Goal: Task Accomplishment & Management: Manage account settings

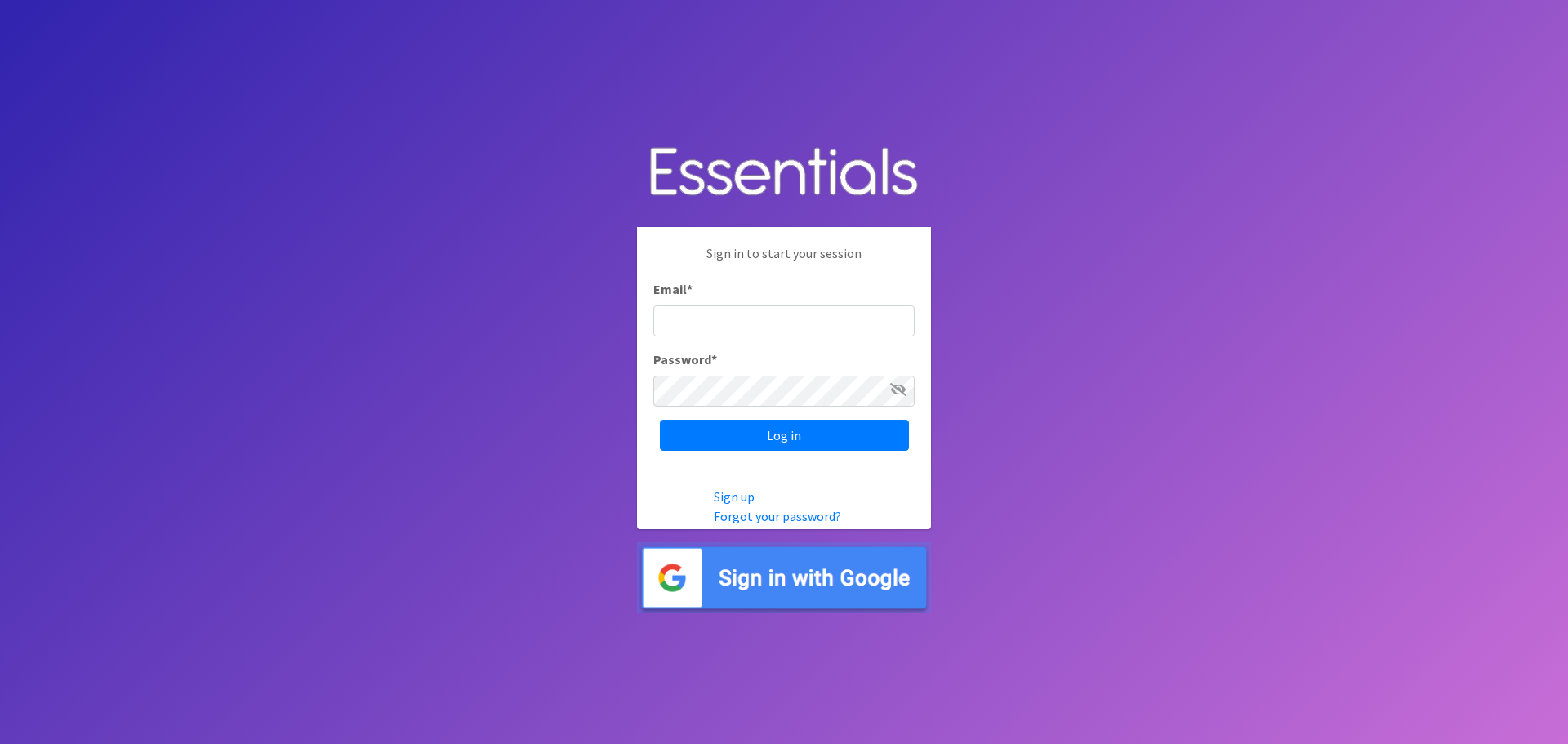
click at [712, 316] on input "Email *" at bounding box center [783, 321] width 261 height 31
type input "[EMAIL_ADDRESS][DOMAIN_NAME]"
click at [660, 420] on input "Log in" at bounding box center [785, 436] width 249 height 31
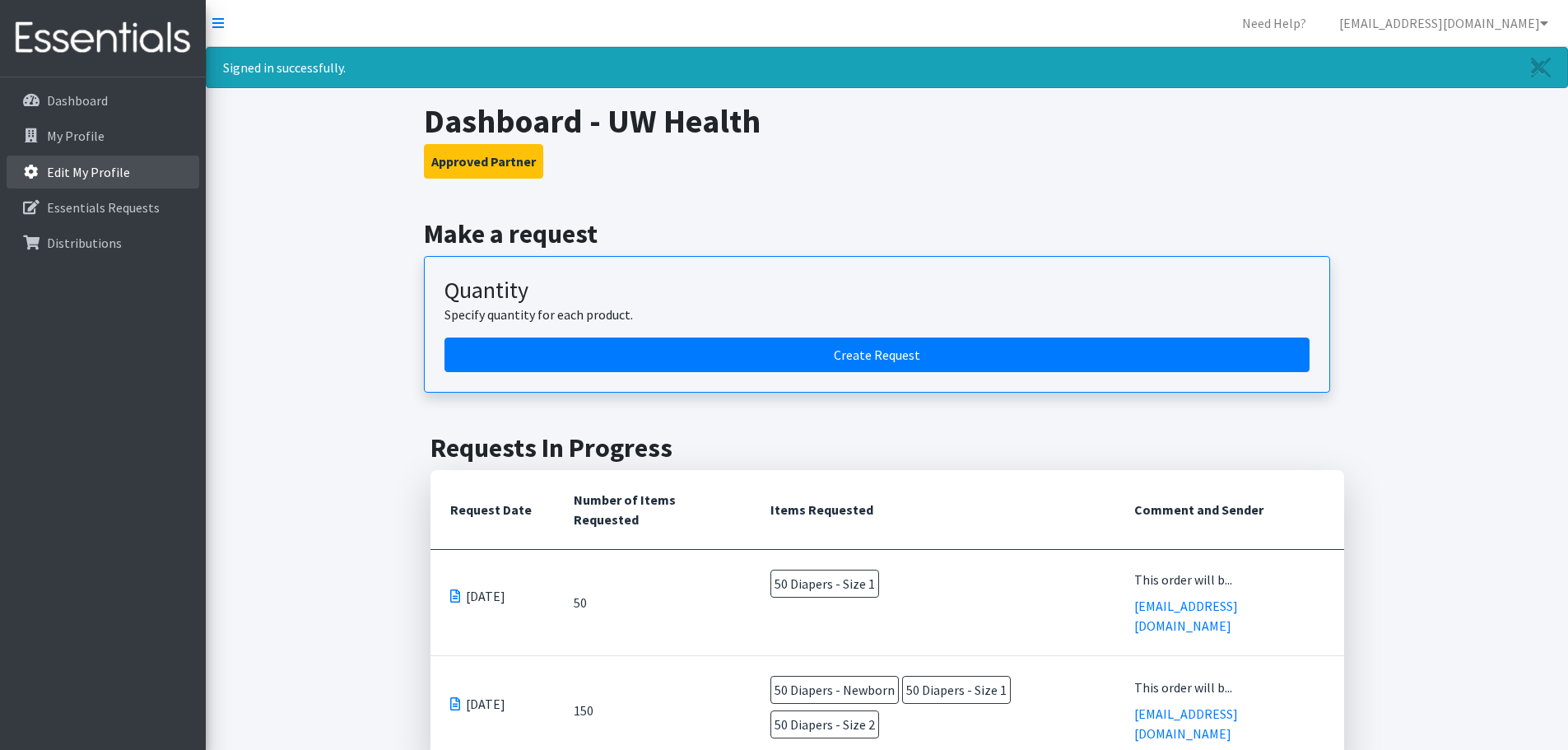
click at [105, 161] on link "Edit My Profile" at bounding box center [103, 172] width 192 height 33
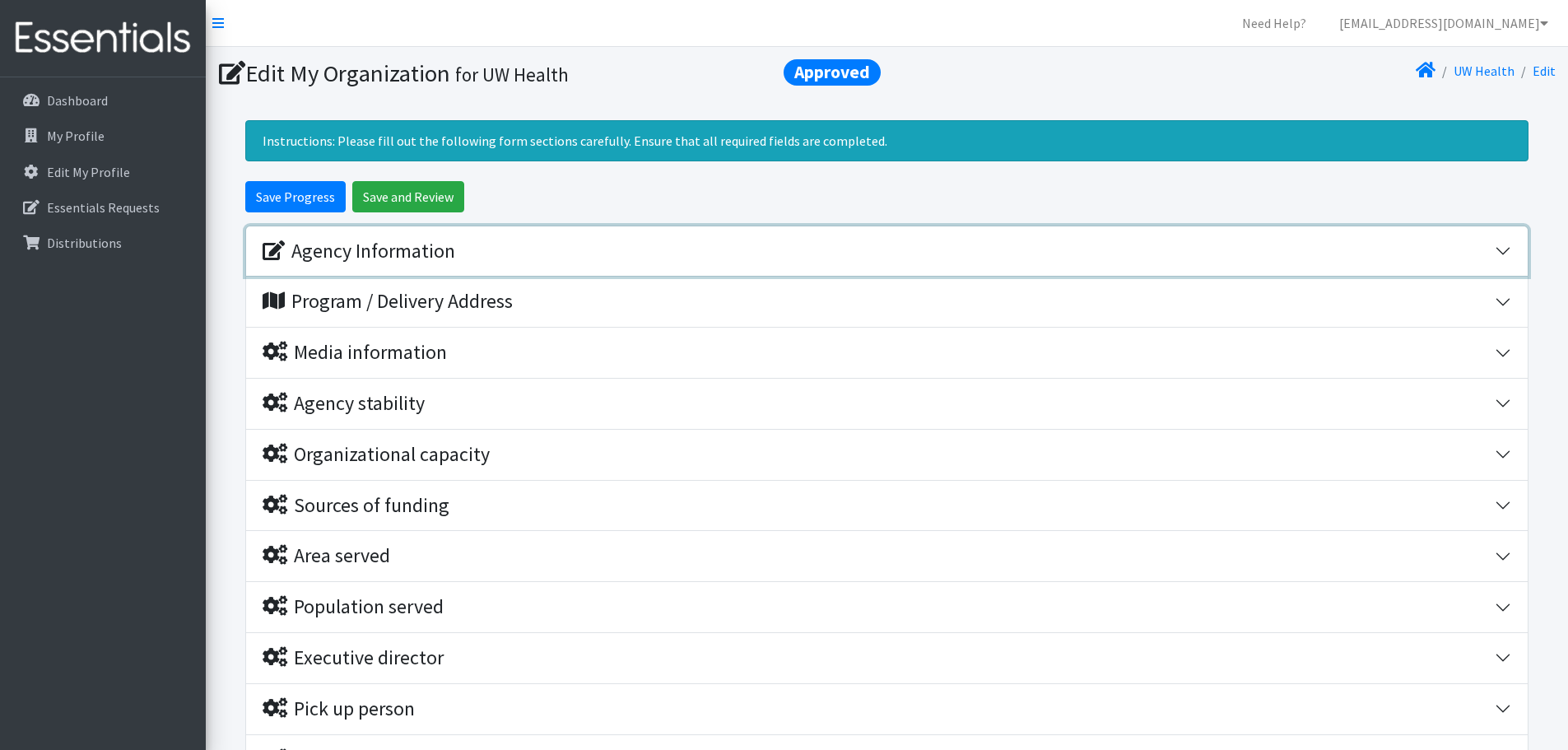
click at [634, 250] on div "Agency Information" at bounding box center [878, 251] width 1232 height 24
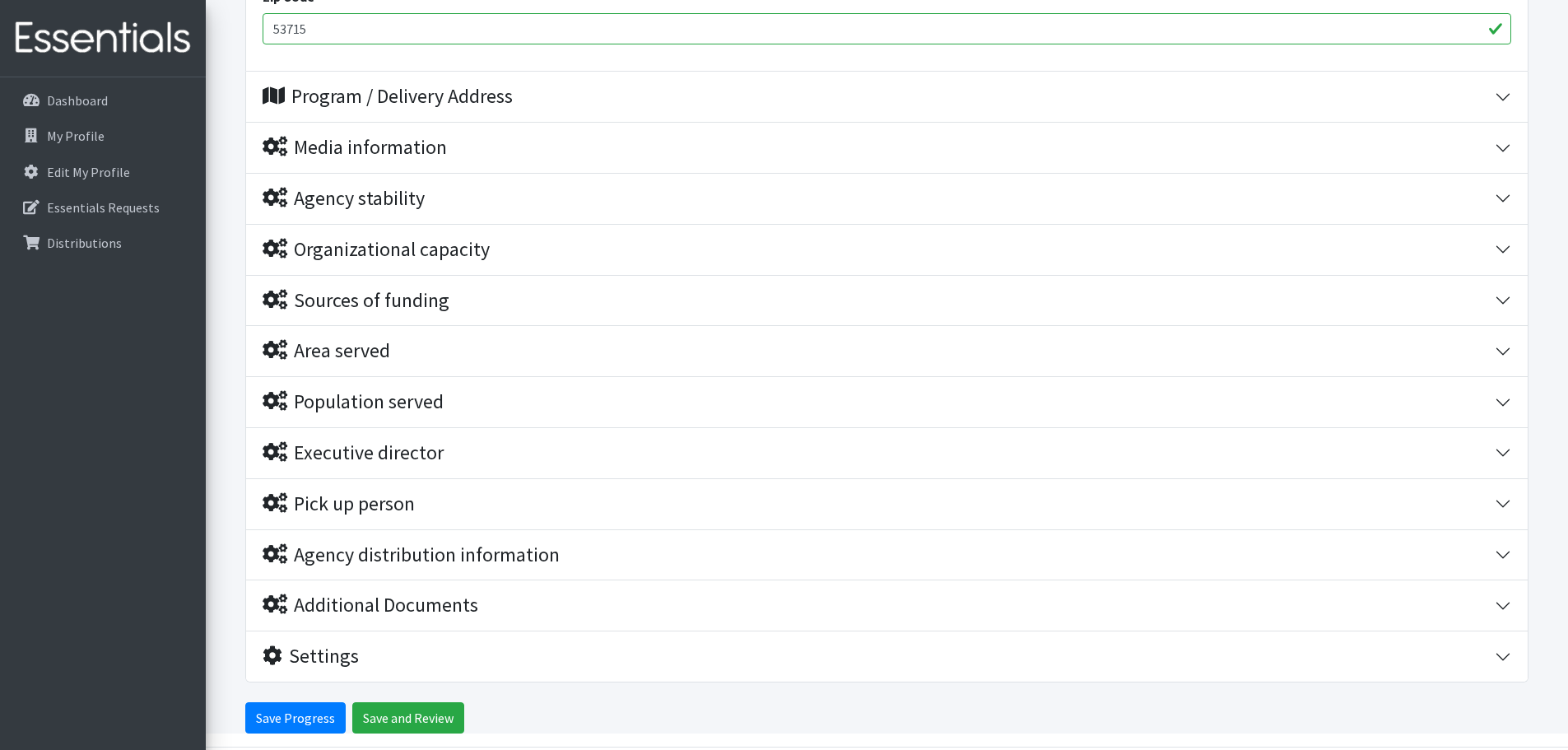
scroll to position [988, 0]
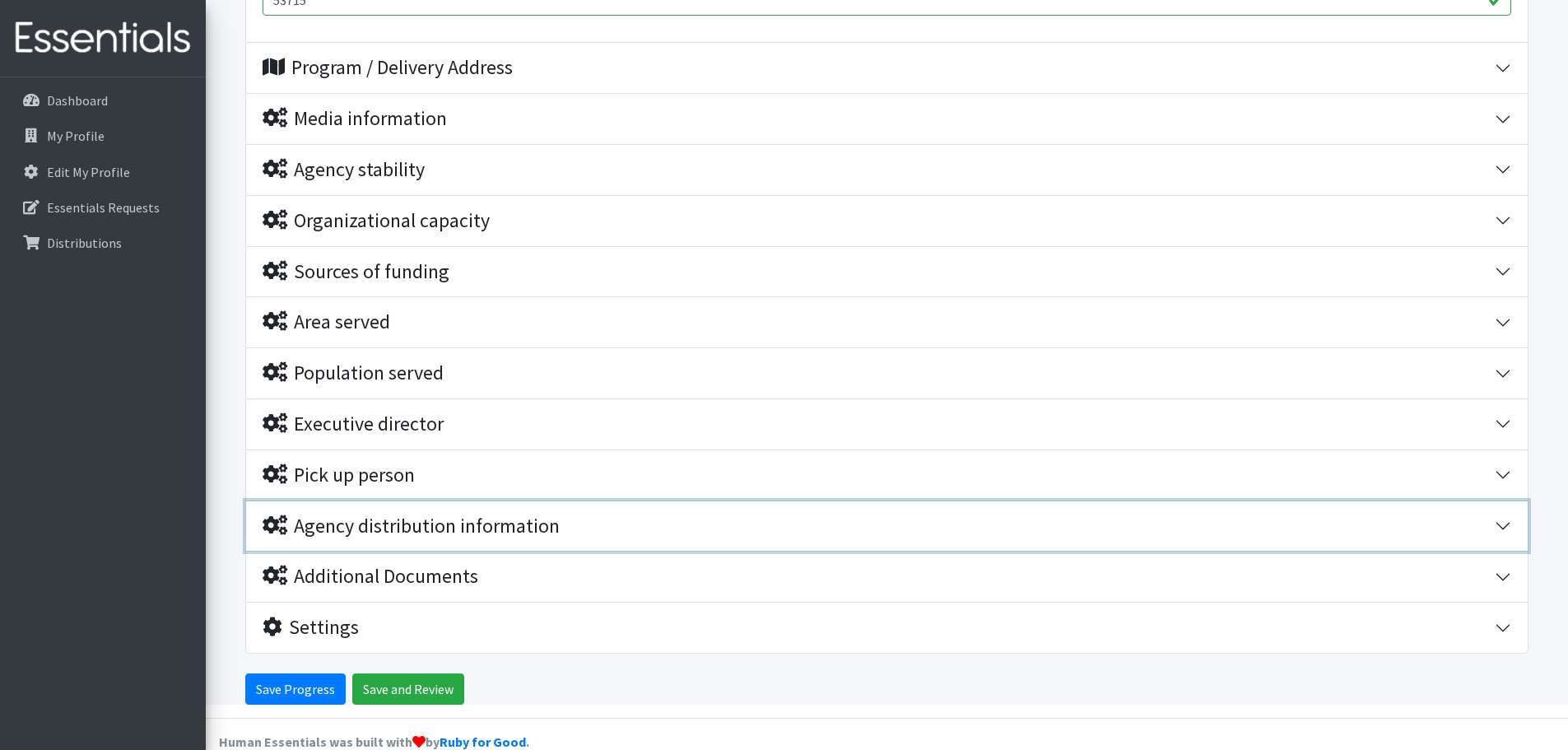
click at [596, 532] on div "Agency distribution information" at bounding box center [878, 526] width 1232 height 24
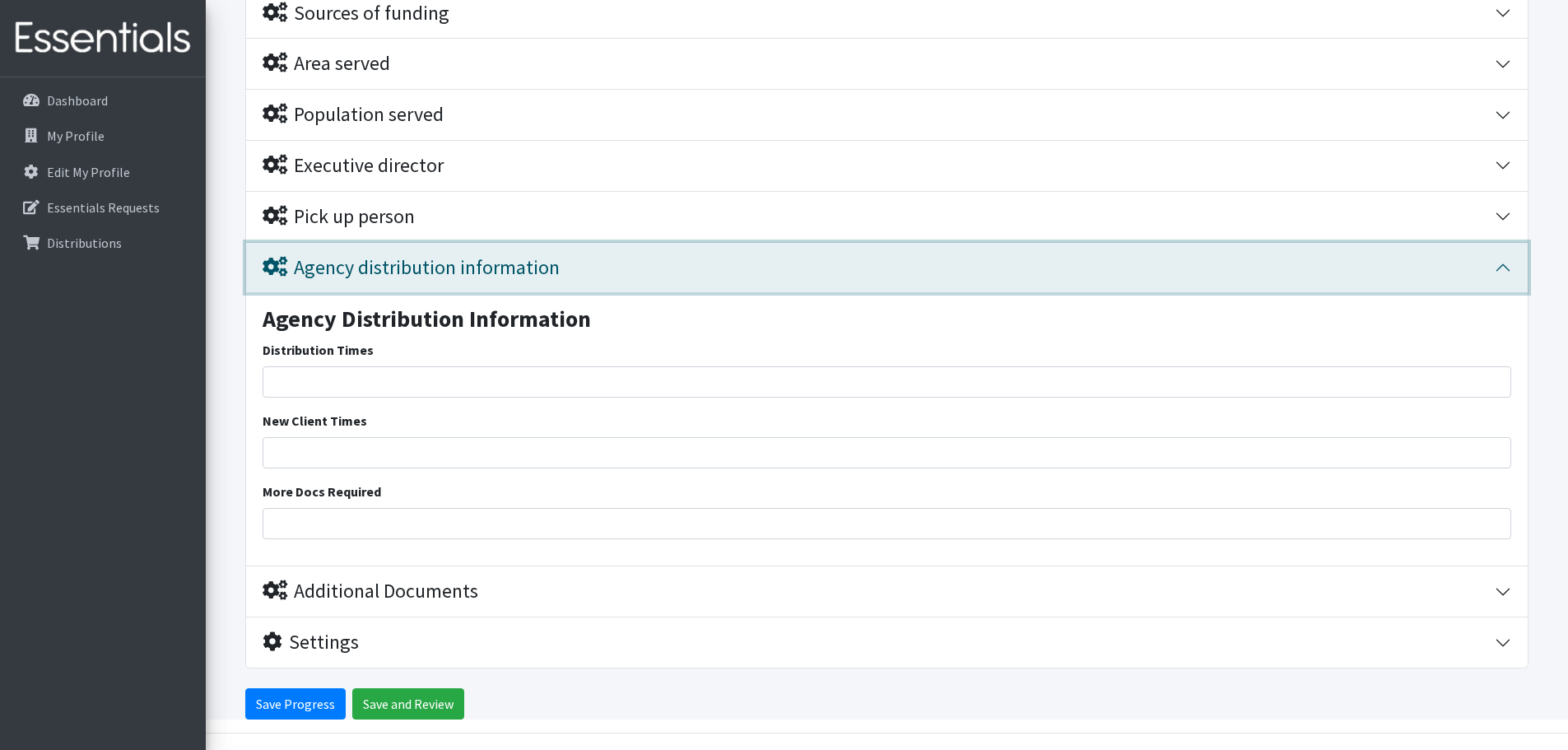
scroll to position [1262, 0]
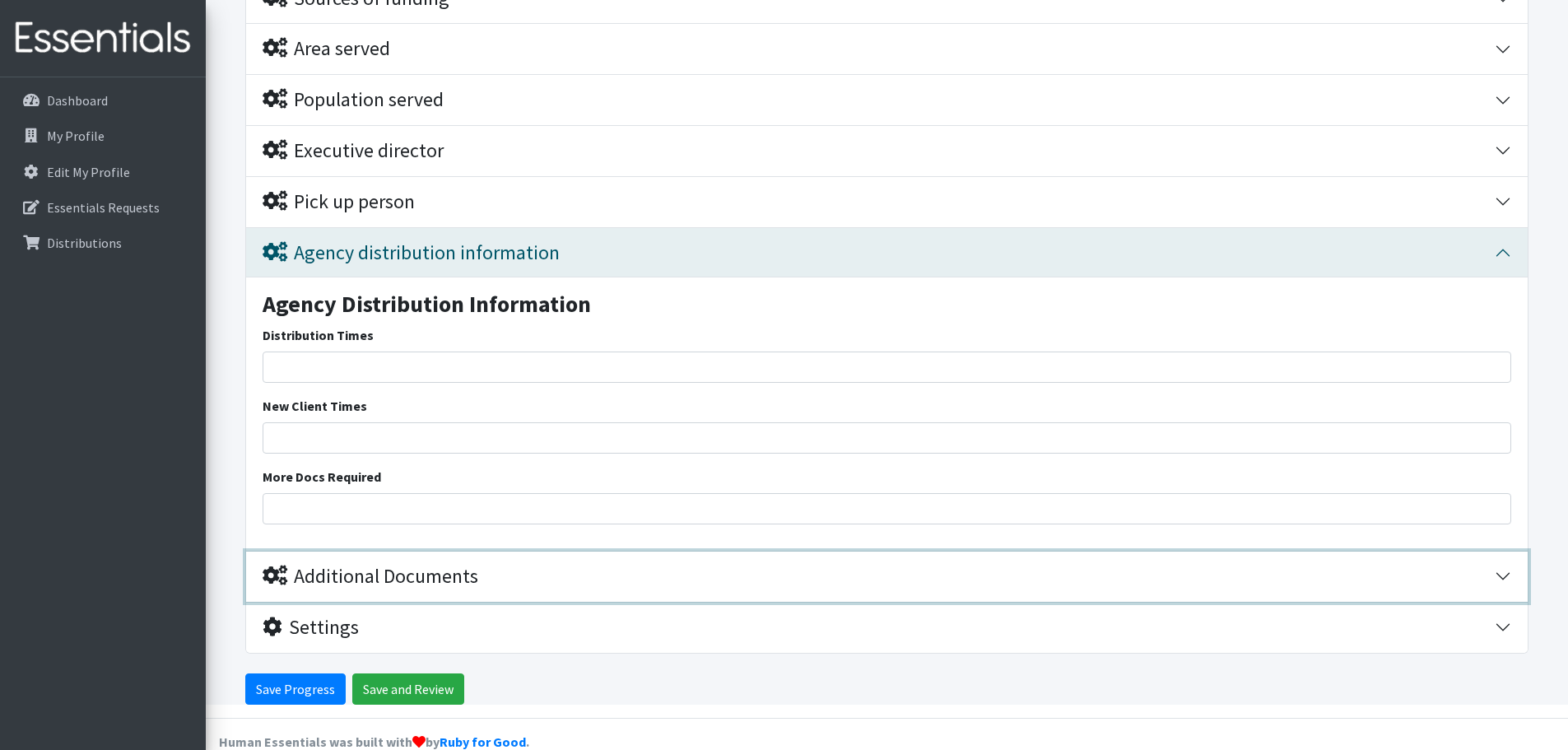
click at [582, 566] on div "Additional Documents" at bounding box center [878, 577] width 1232 height 24
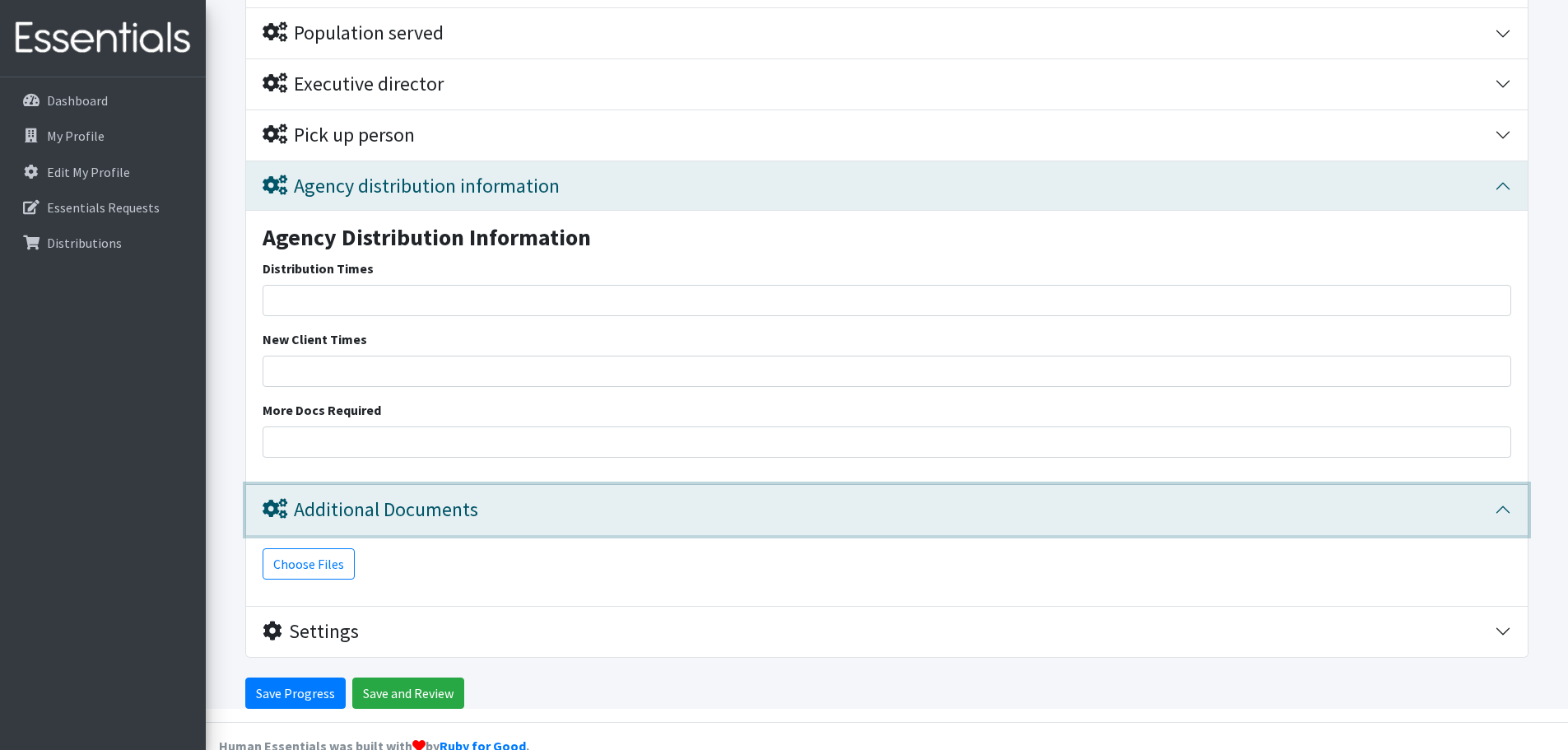
scroll to position [1332, 0]
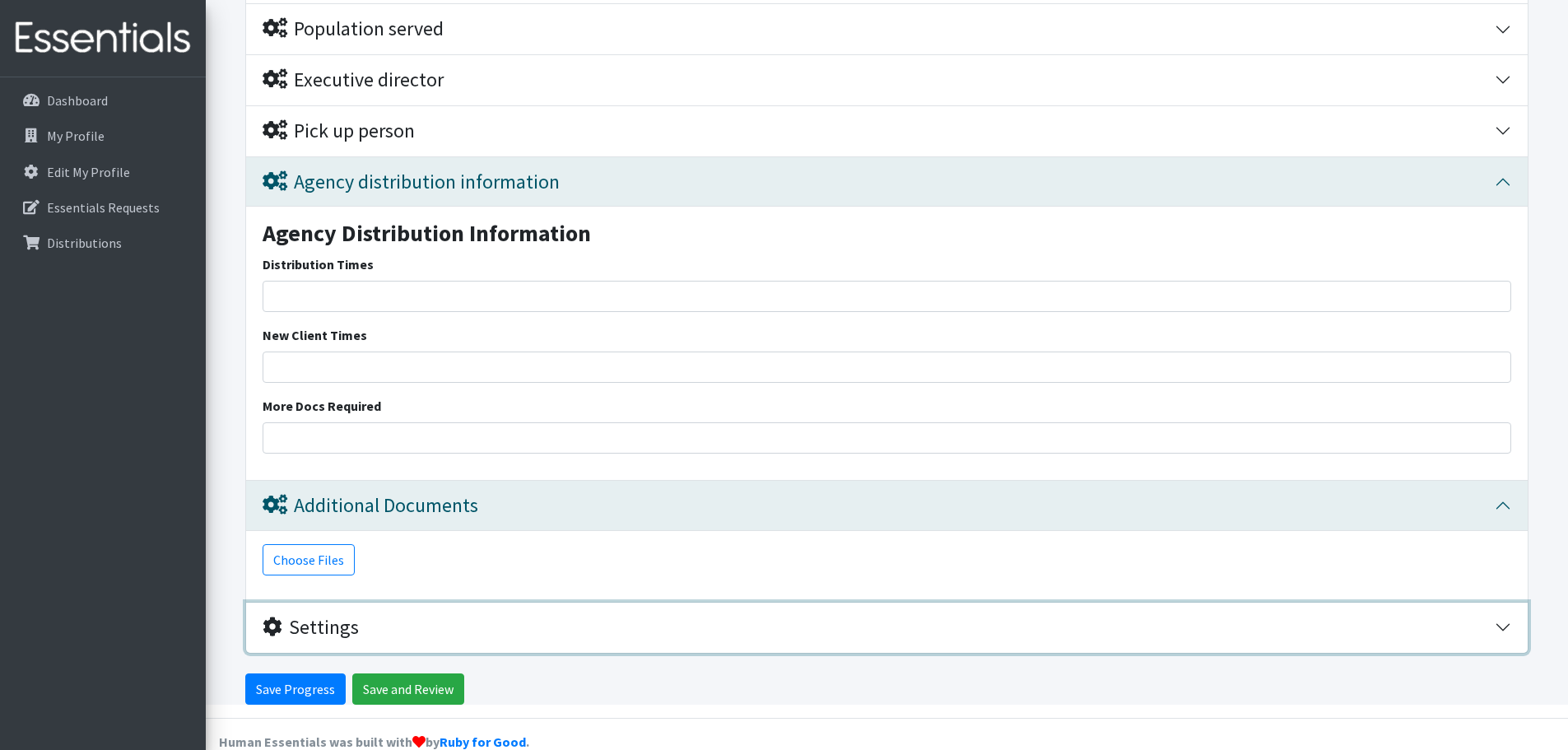
click at [556, 634] on div "Settings" at bounding box center [878, 628] width 1232 height 24
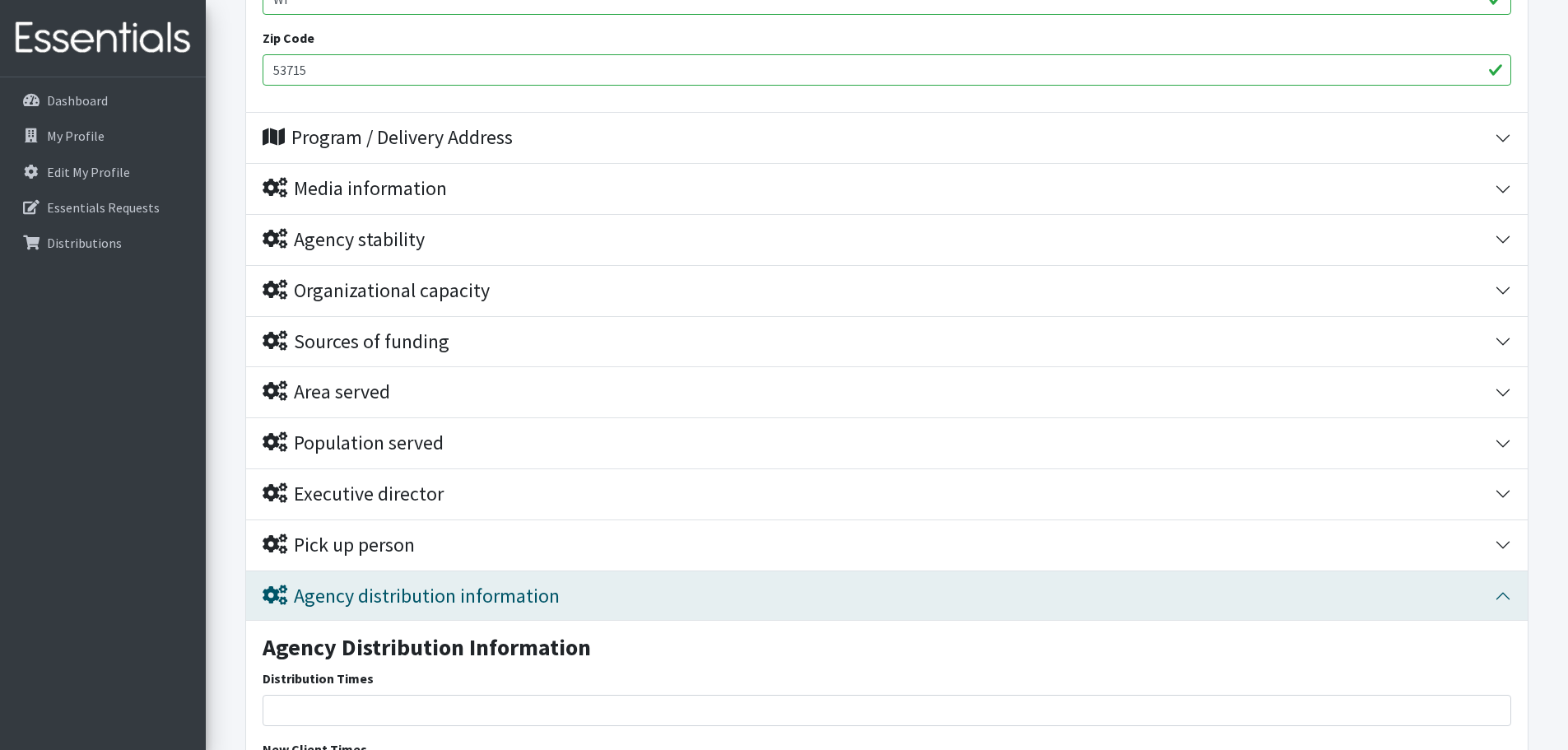
scroll to position [904, 0]
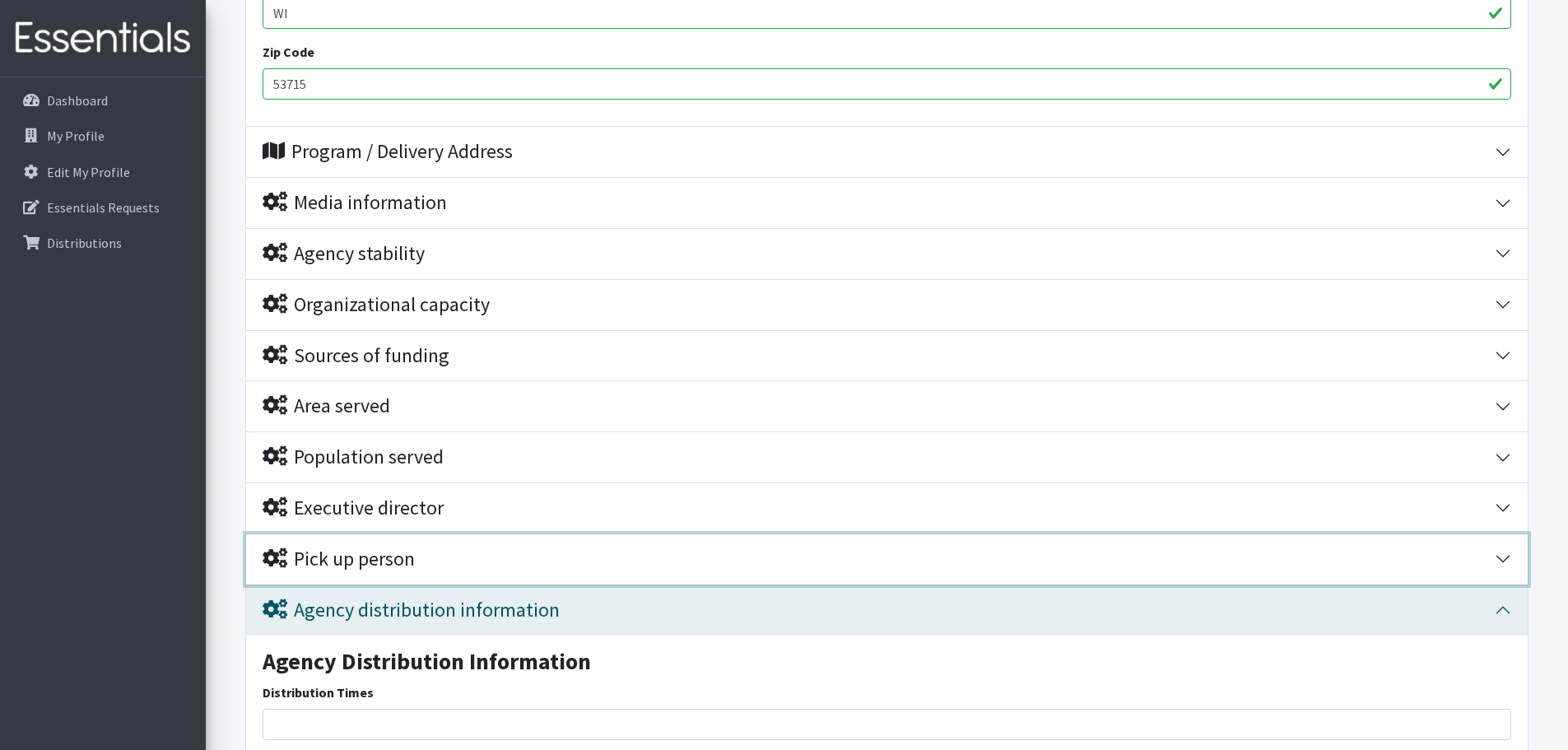
click at [527, 550] on div "Pick up person" at bounding box center [878, 559] width 1232 height 24
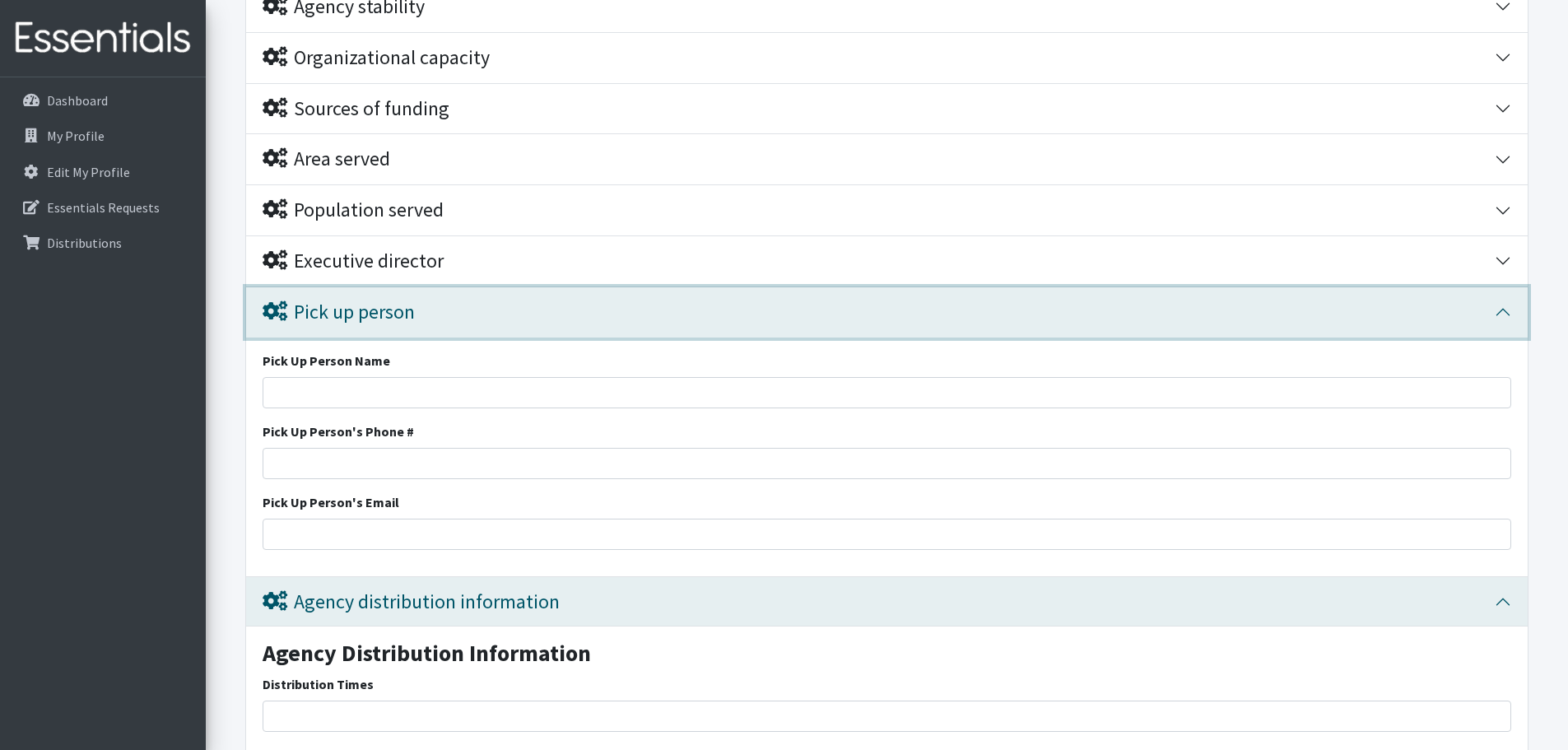
scroll to position [987, 0]
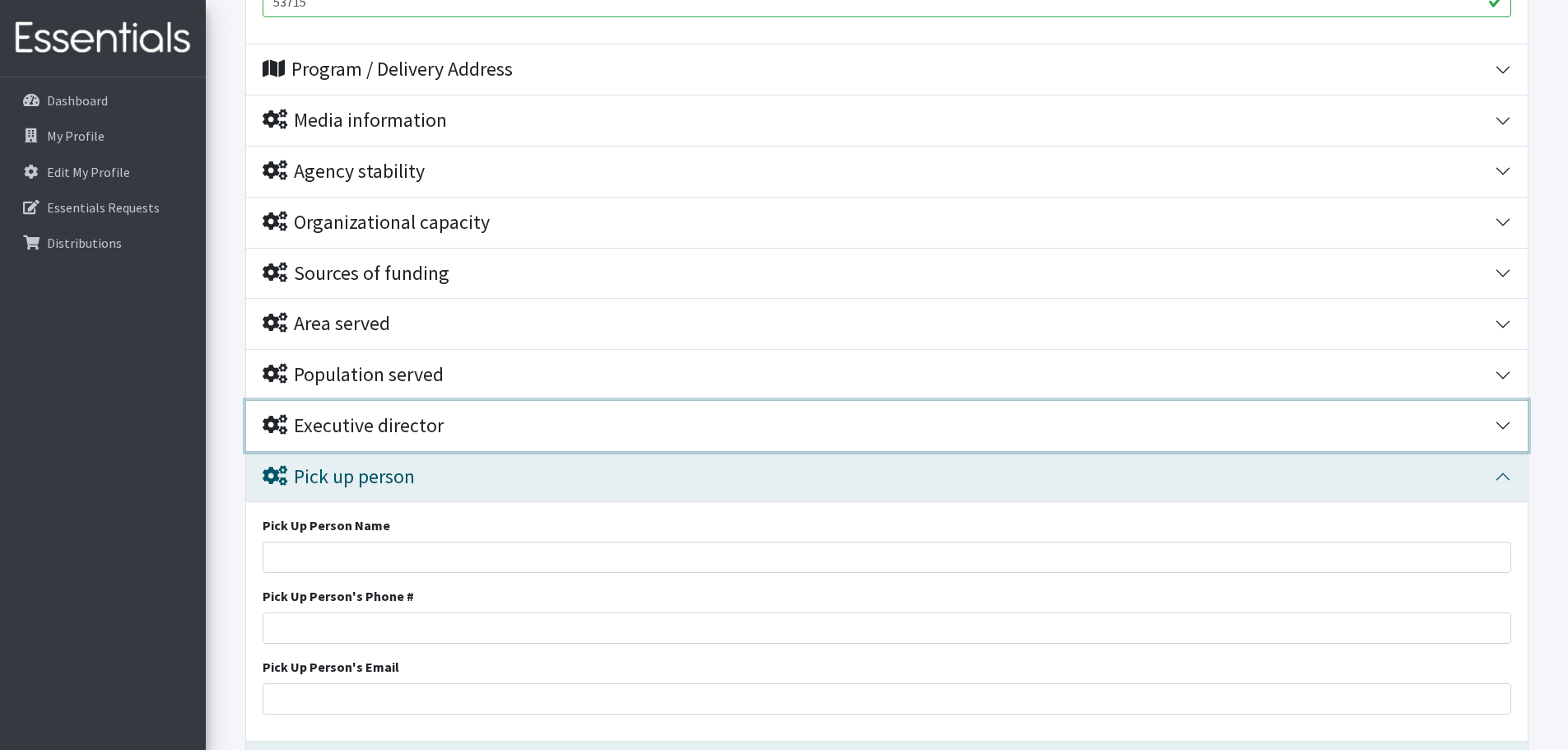
click at [527, 440] on button "Executive director" at bounding box center [887, 425] width 1281 height 50
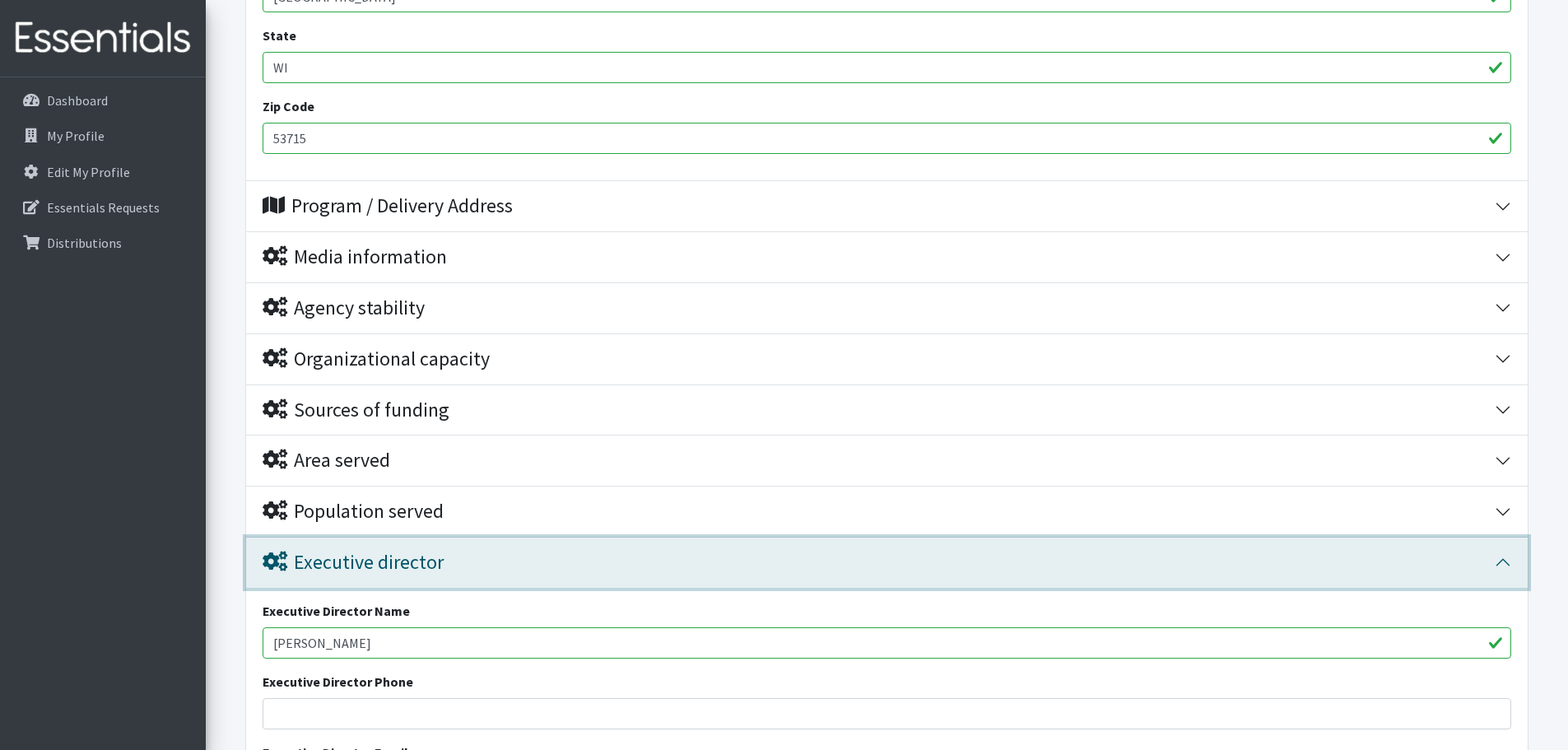
scroll to position [822, 0]
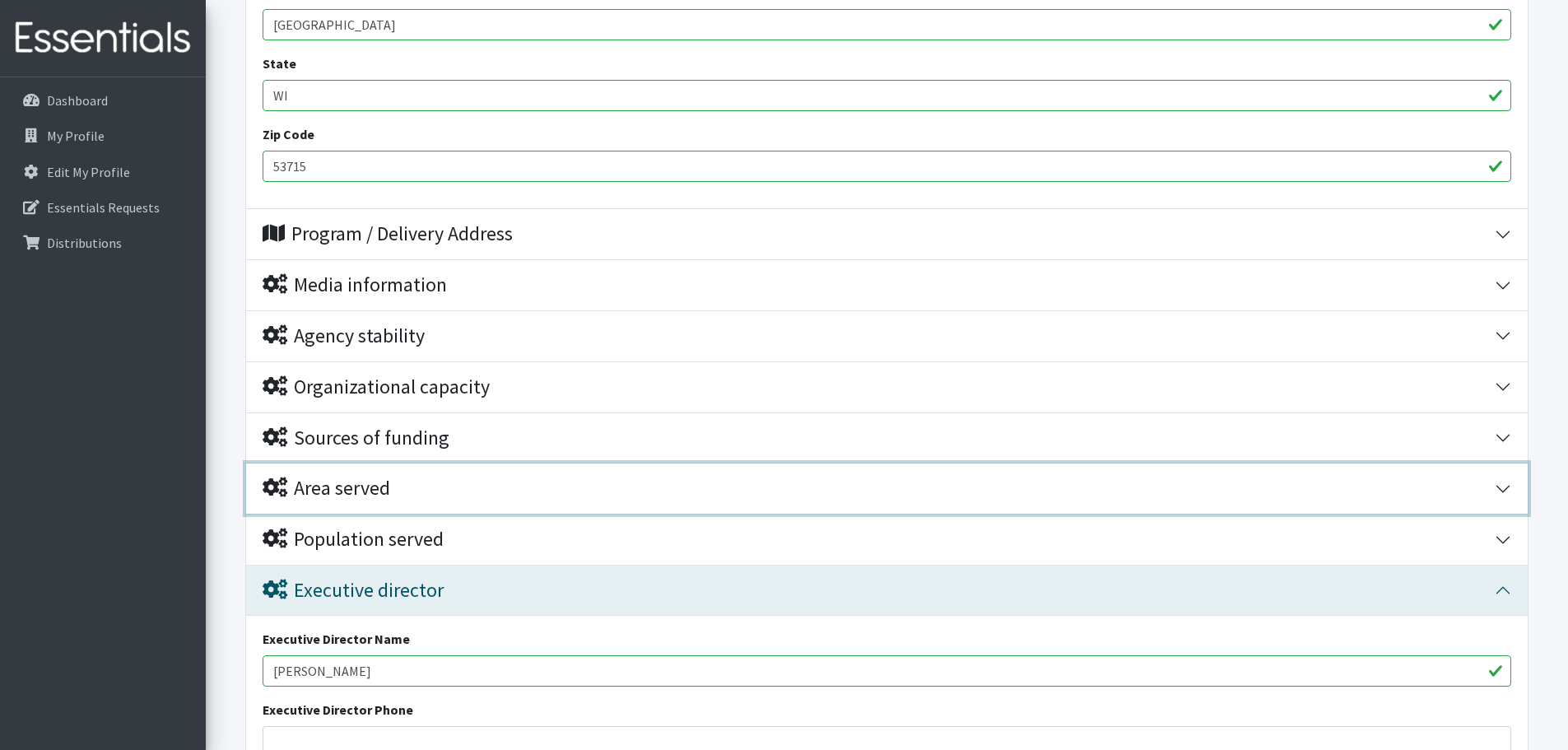
click at [512, 491] on div "Area served" at bounding box center [878, 489] width 1232 height 24
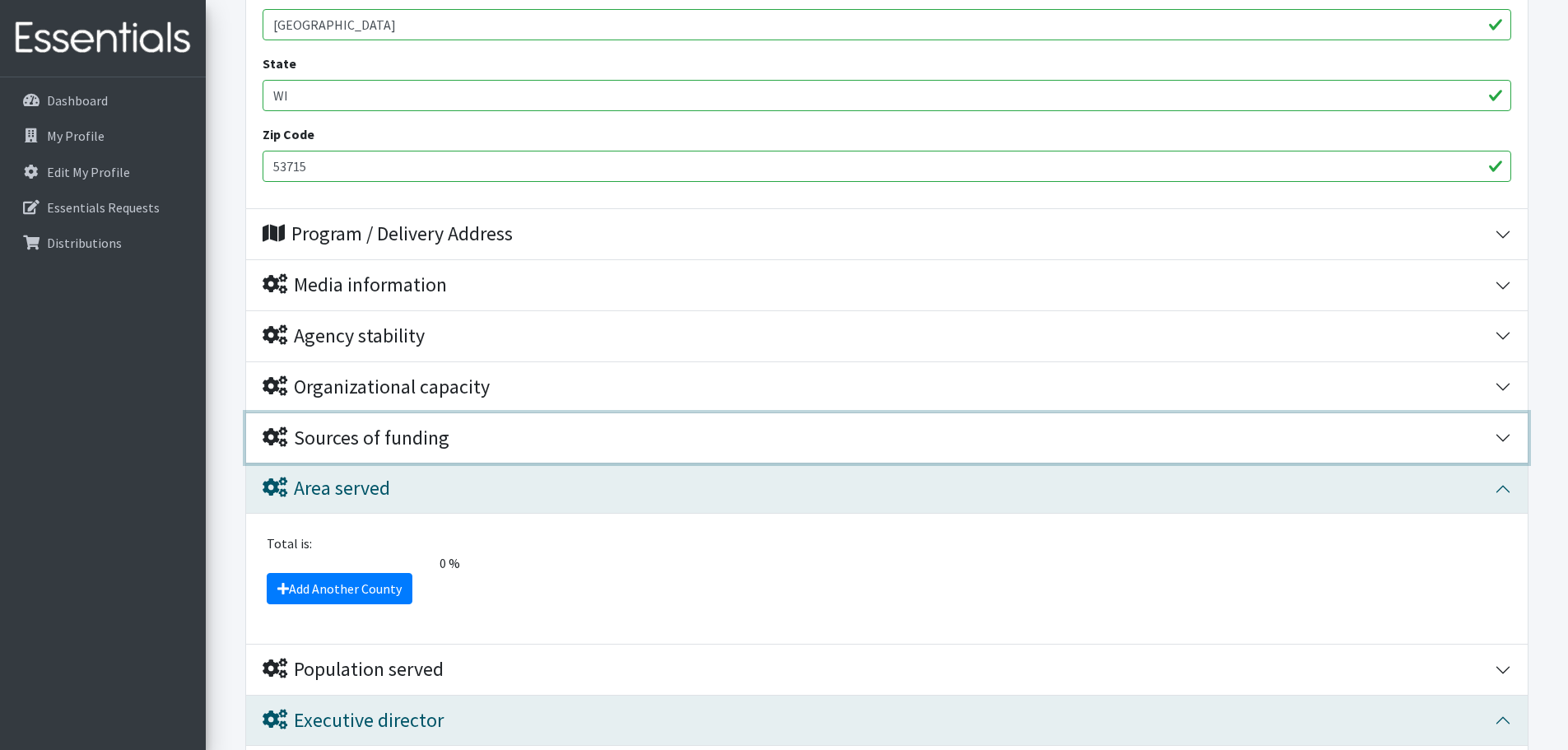
click at [515, 451] on button "Sources of funding" at bounding box center [887, 438] width 1281 height 50
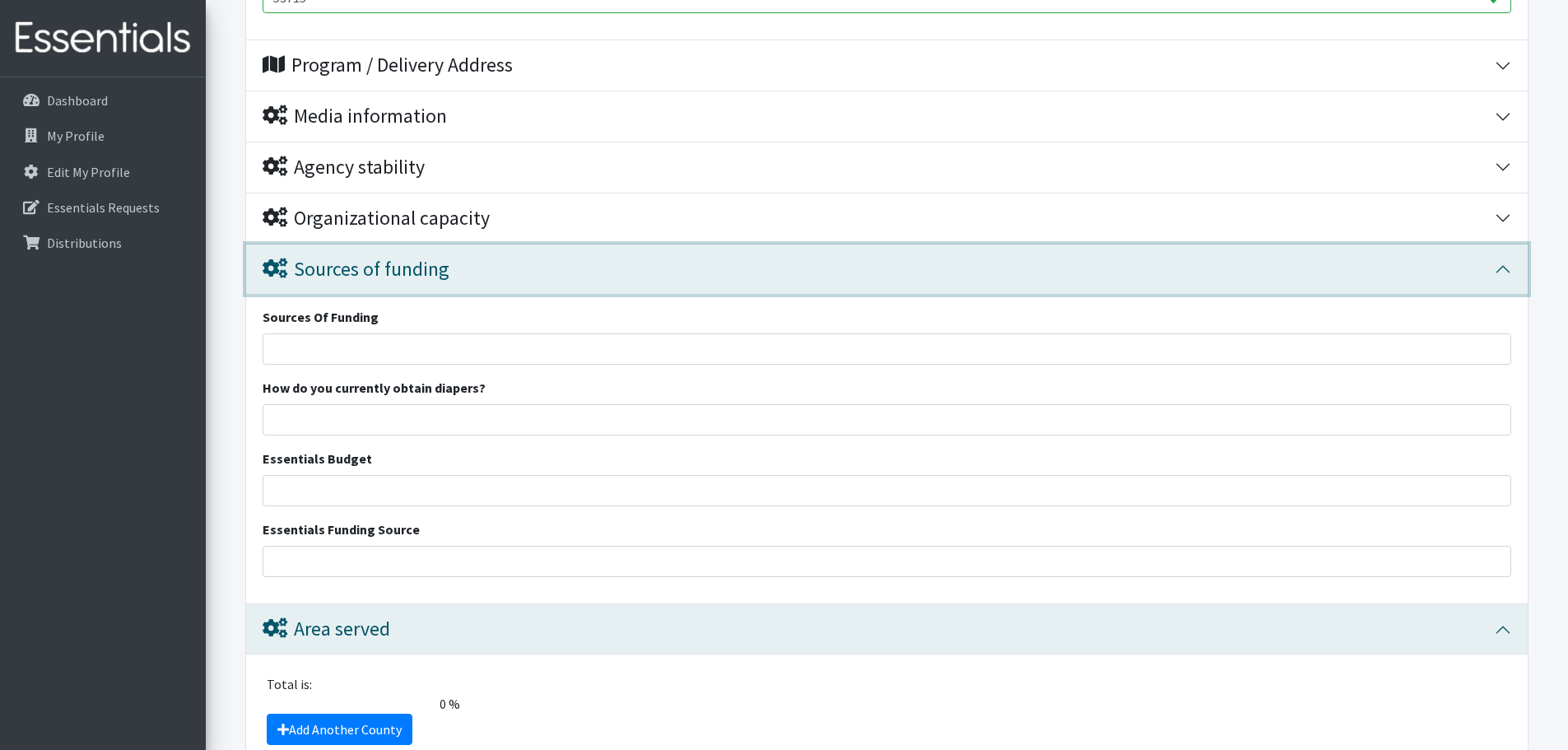
scroll to position [904, 0]
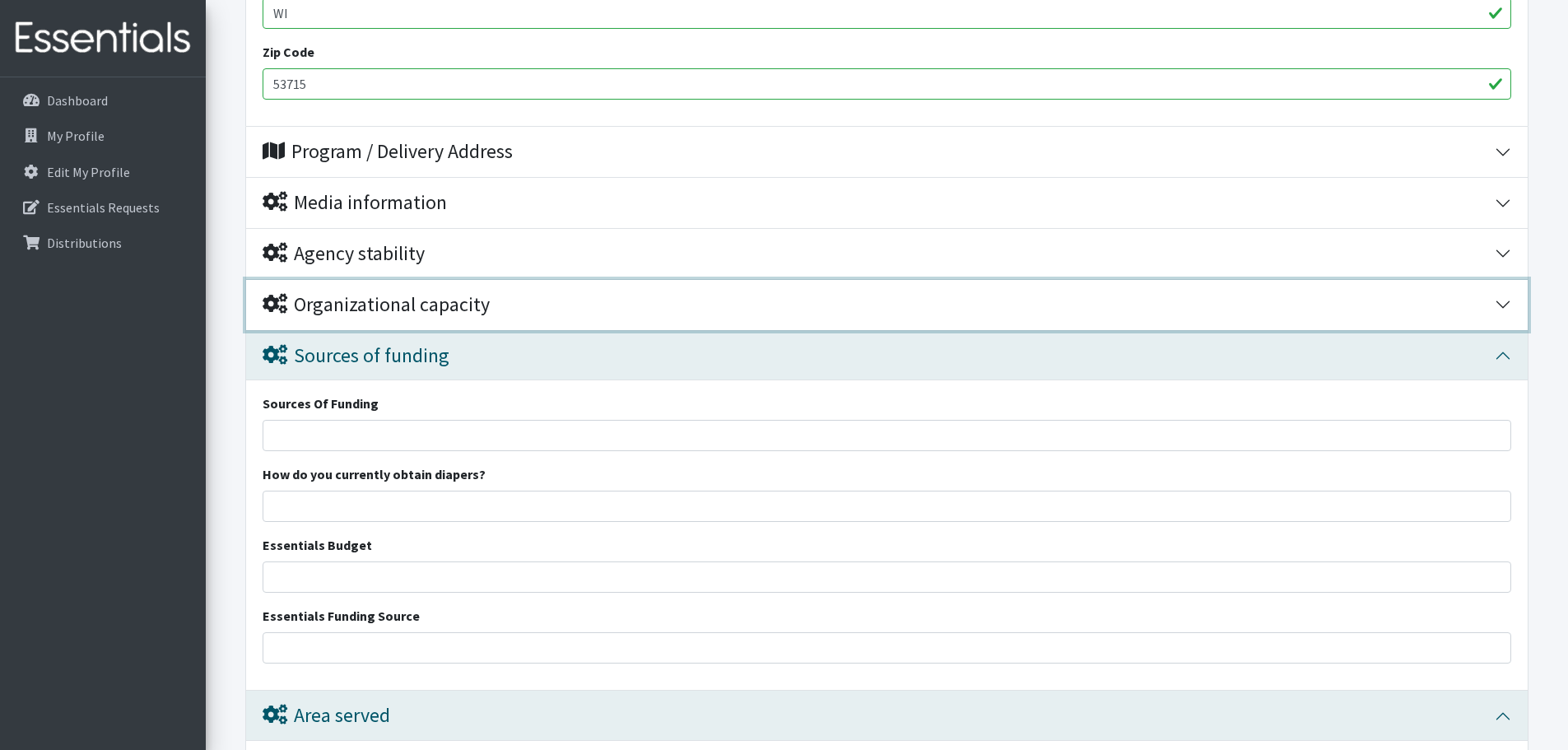
click at [488, 318] on button "Organizational capacity" at bounding box center [887, 304] width 1281 height 50
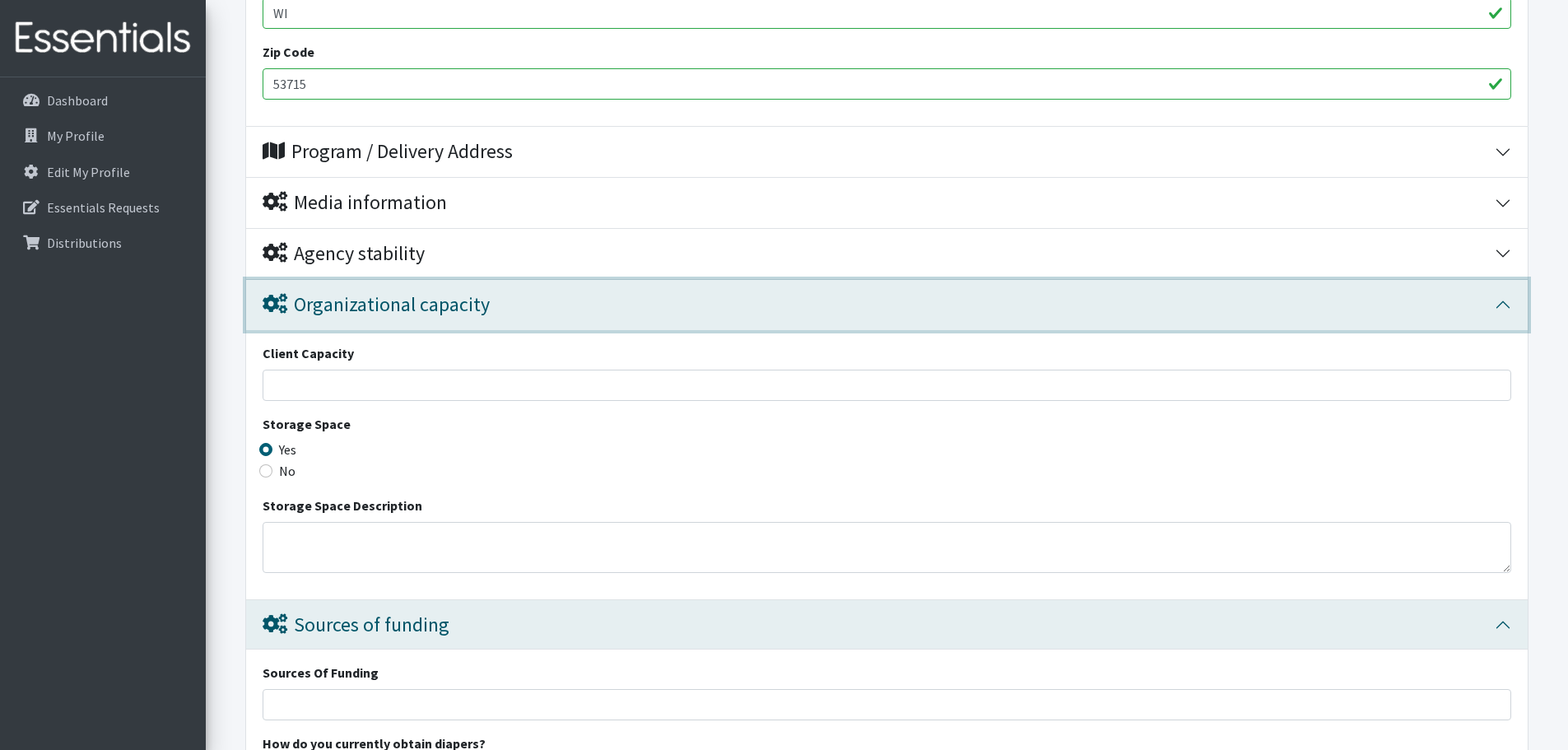
scroll to position [739, 0]
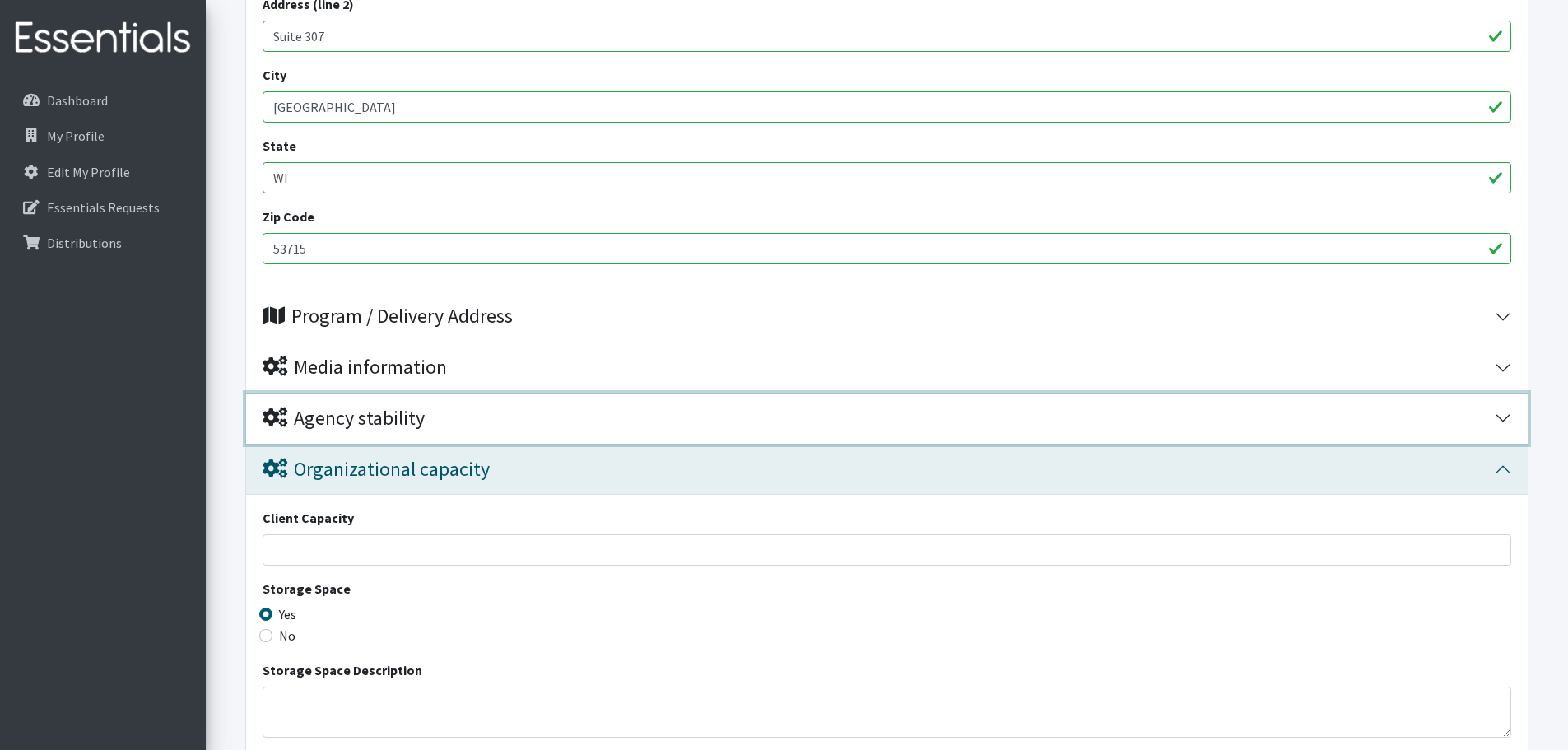
click at [456, 415] on div "Agency stability" at bounding box center [878, 419] width 1232 height 24
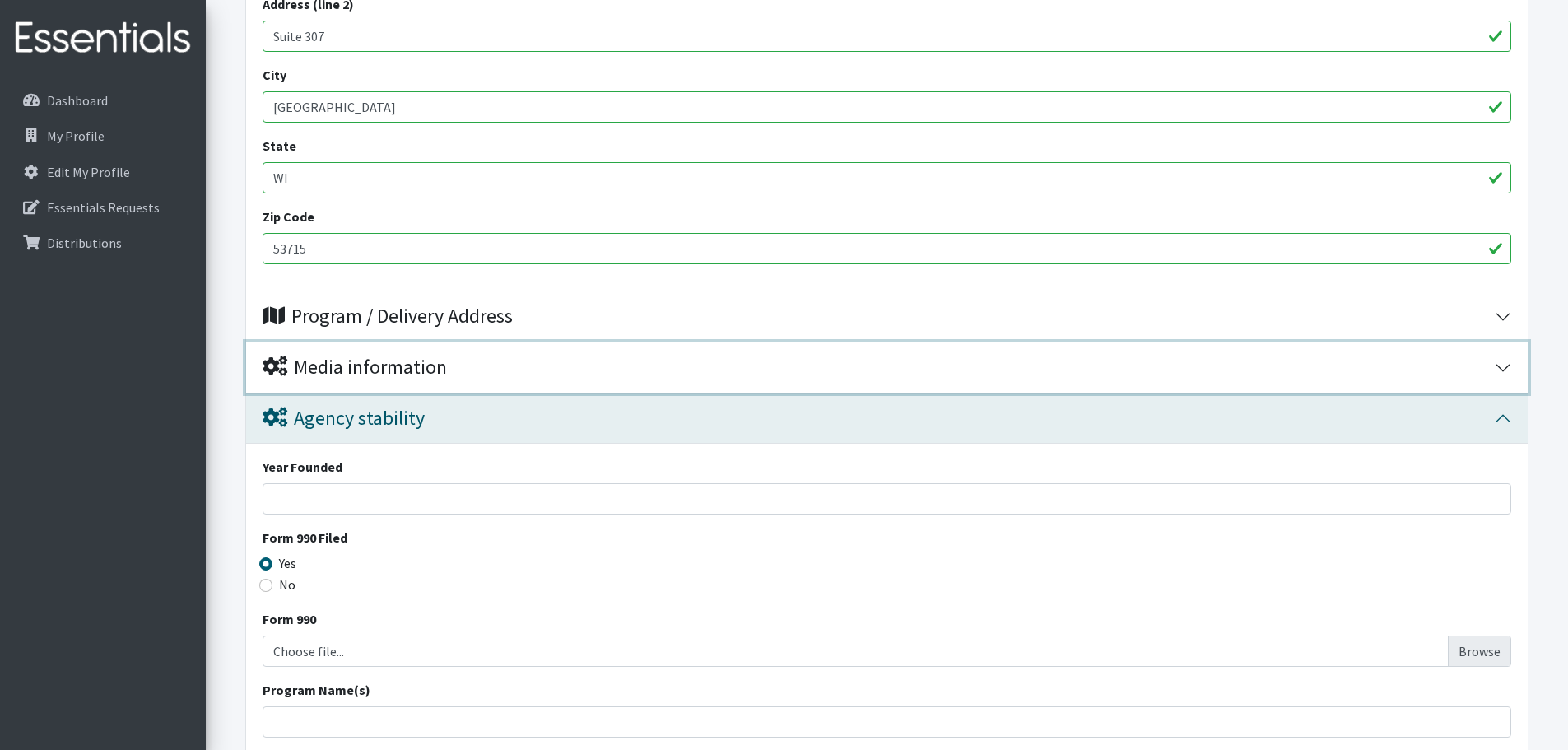
click at [466, 375] on div "Media information" at bounding box center [878, 368] width 1232 height 24
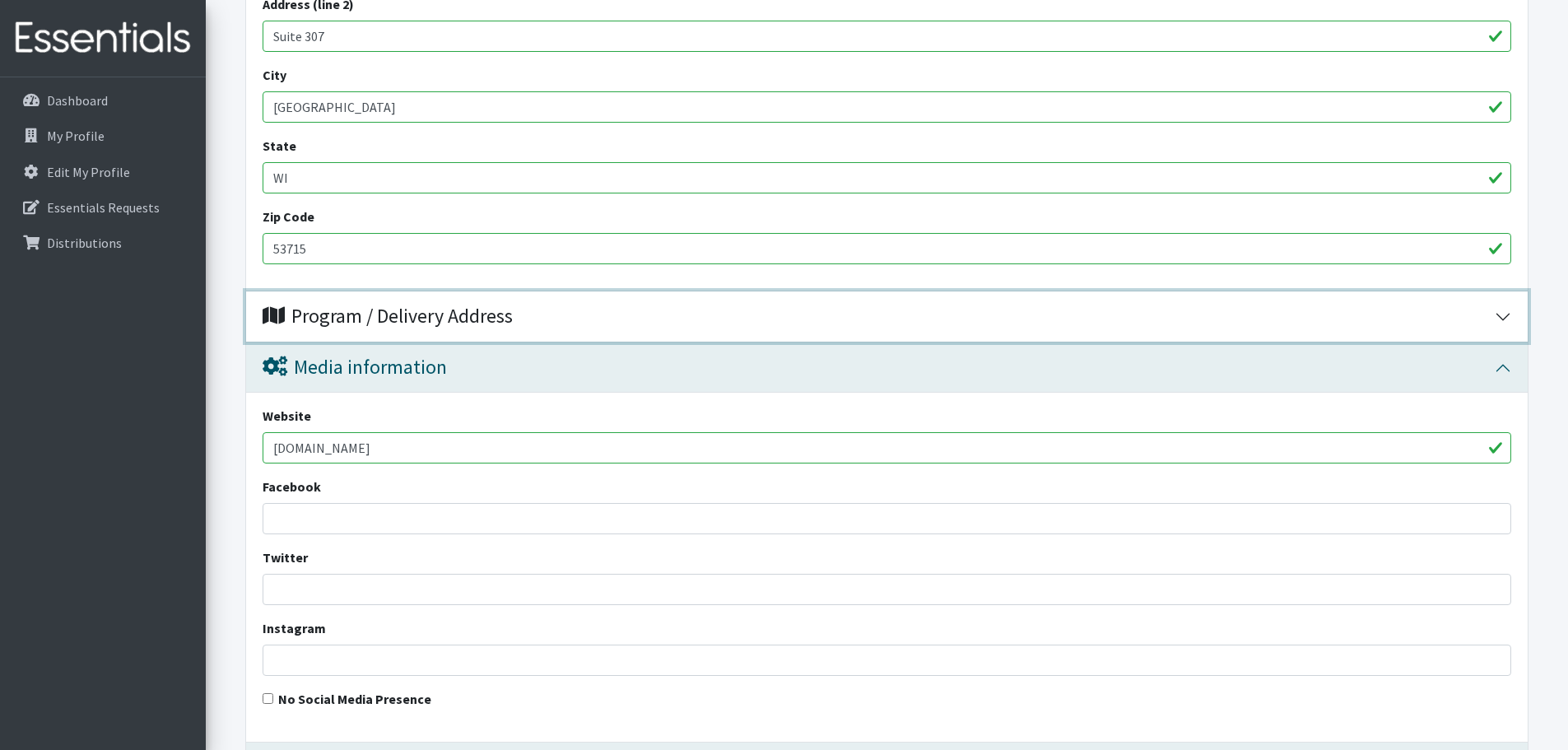
click at [476, 325] on div "Program / Delivery Address" at bounding box center [387, 316] width 250 height 24
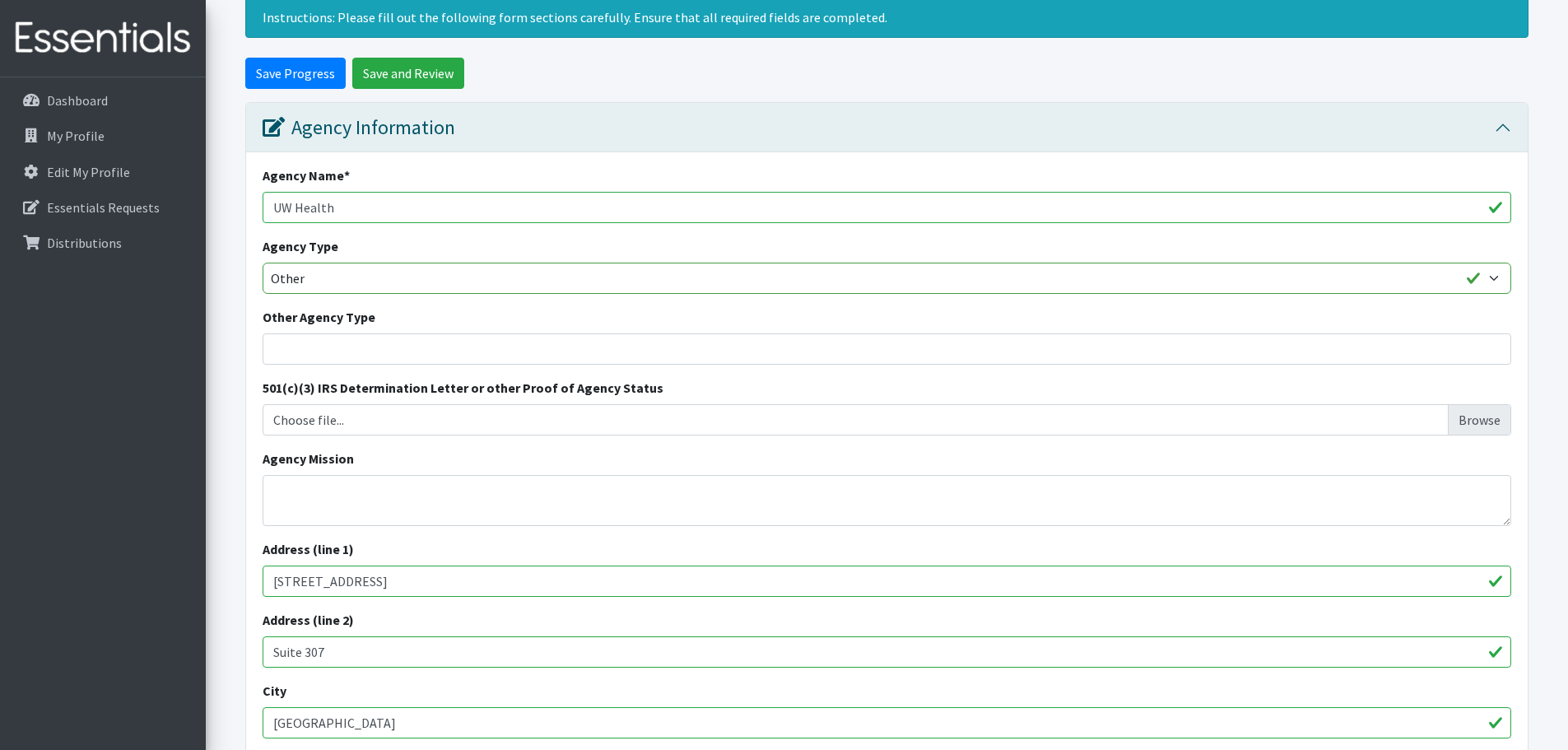
scroll to position [0, 0]
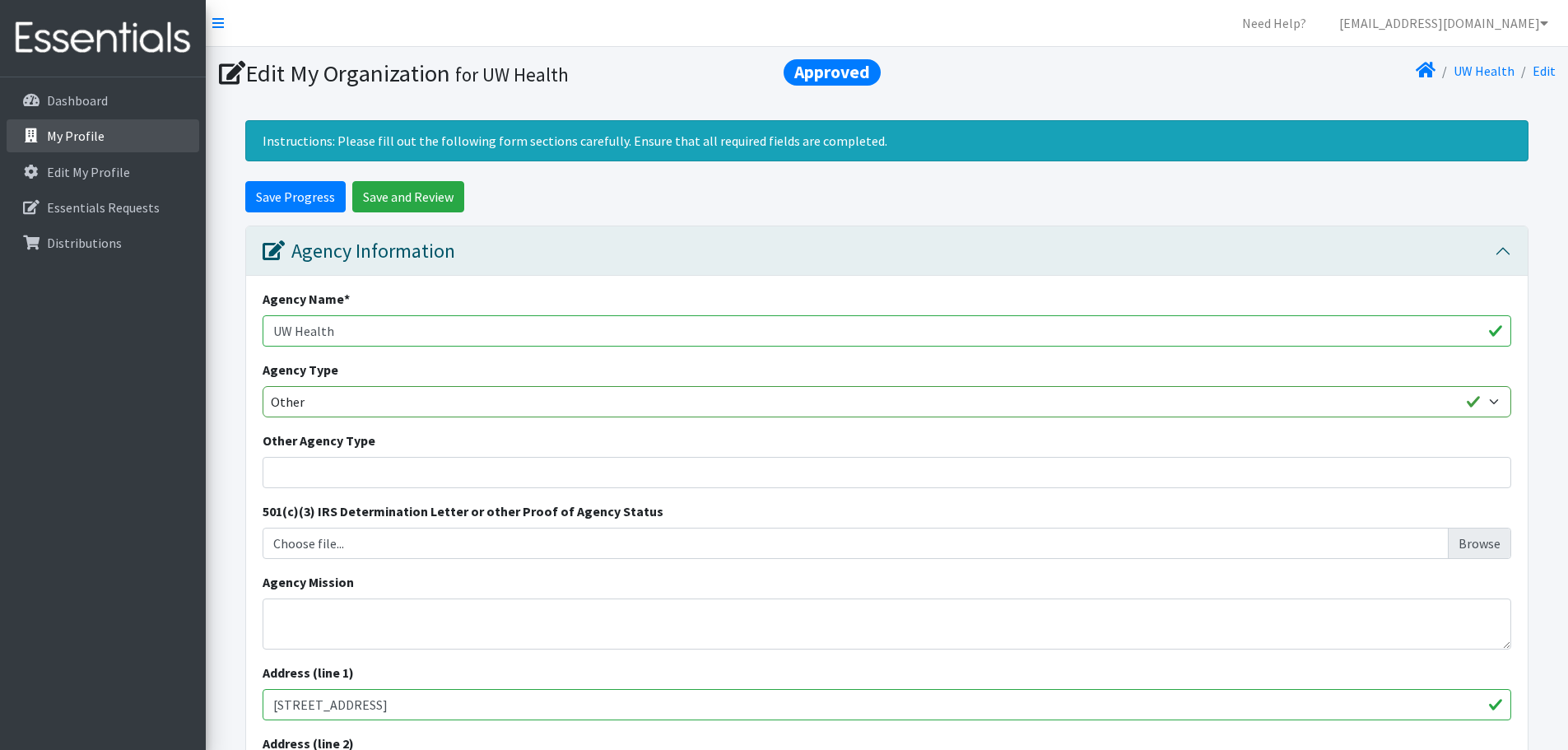
click at [139, 136] on link "My Profile" at bounding box center [103, 136] width 192 height 33
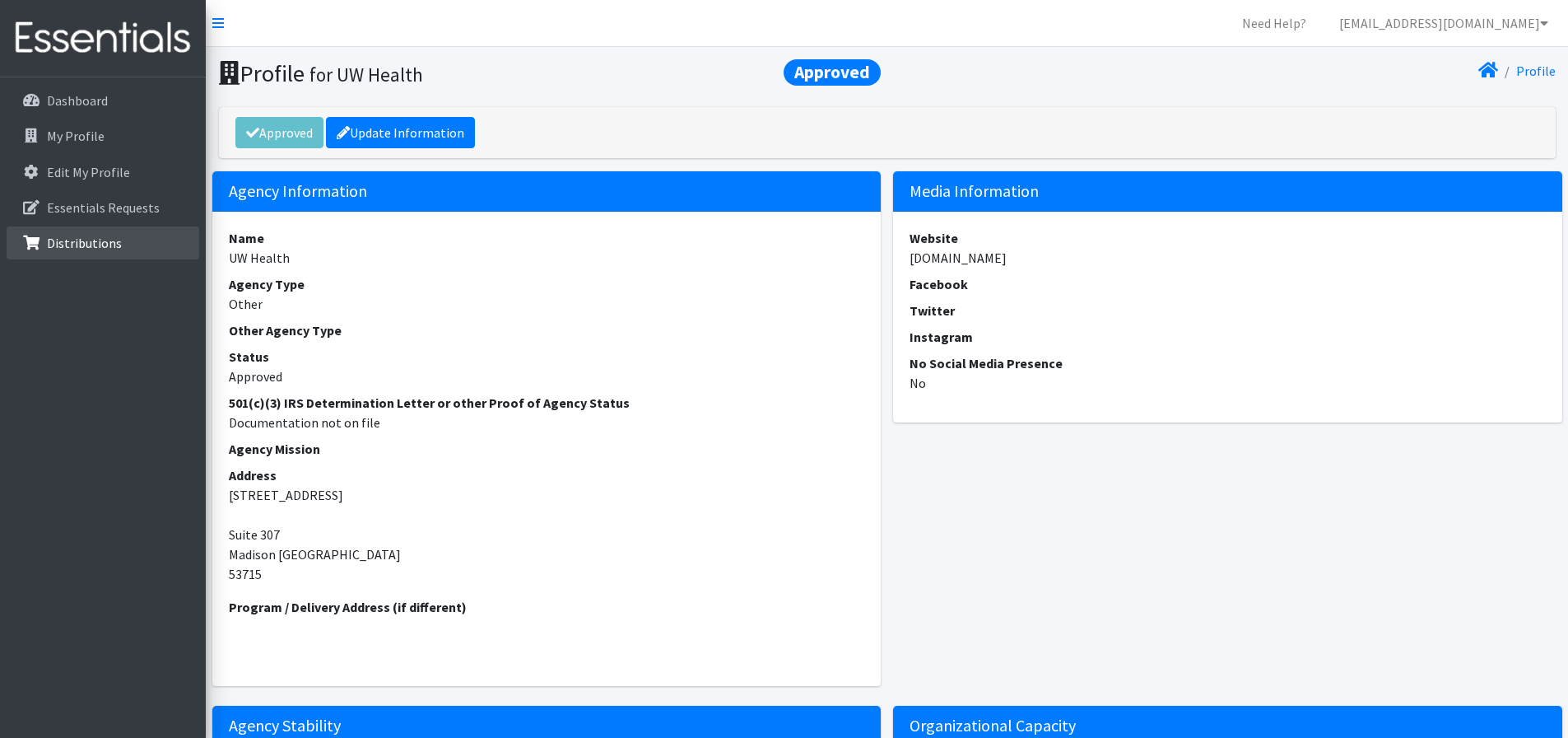
click at [143, 242] on link "Distributions" at bounding box center [103, 243] width 192 height 33
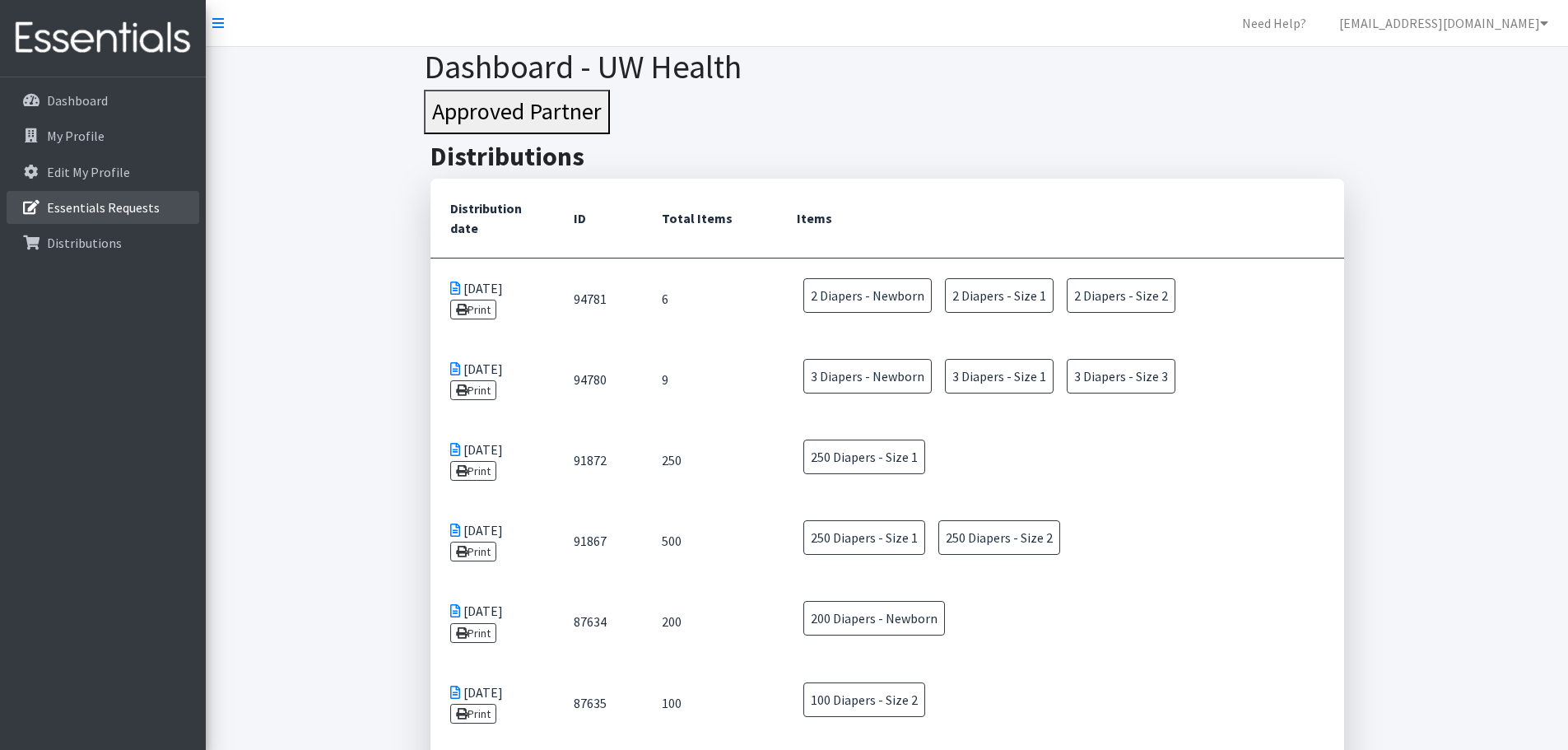
click at [141, 206] on p "Essentials Requests" at bounding box center [103, 207] width 113 height 17
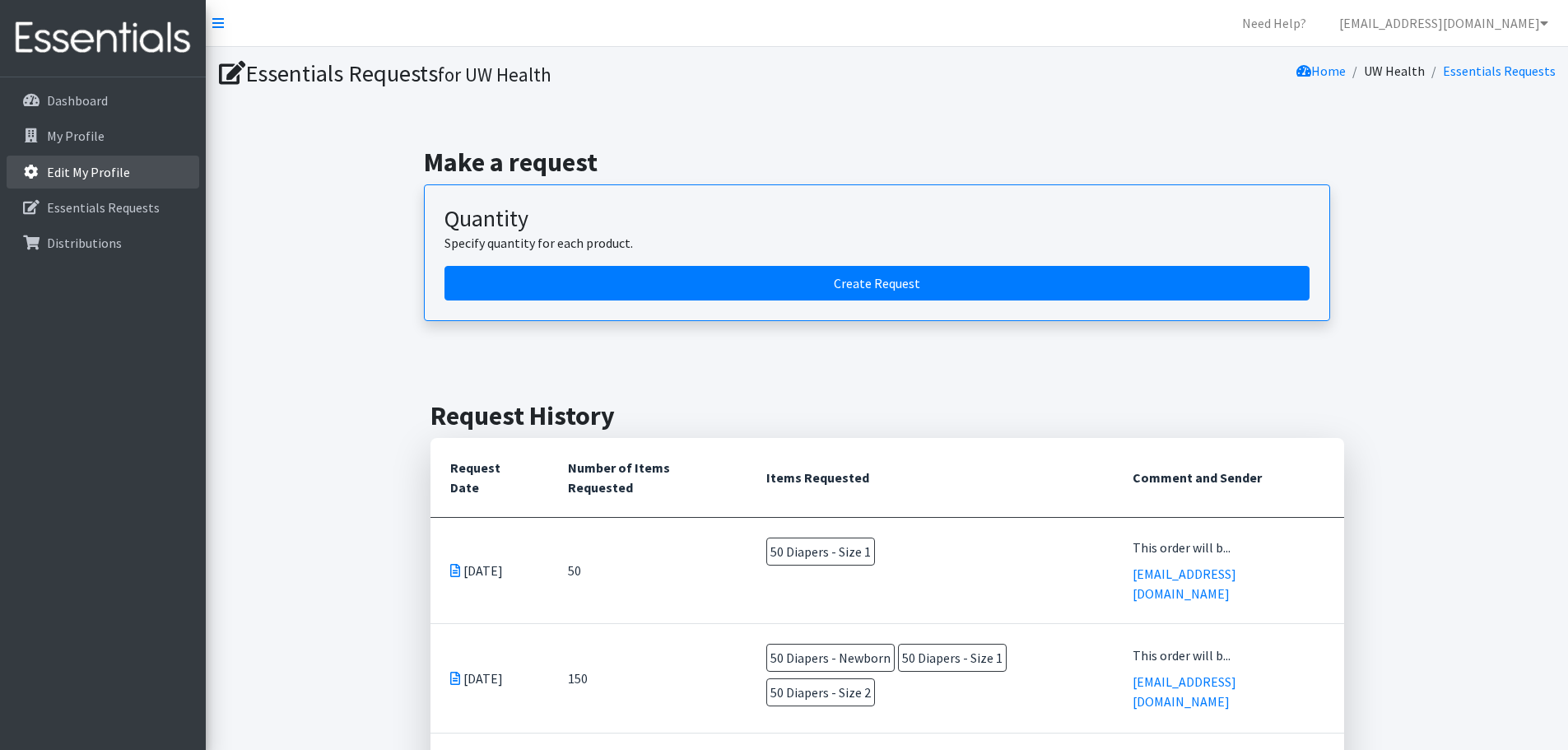
click at [141, 175] on link "Edit My Profile" at bounding box center [103, 172] width 192 height 33
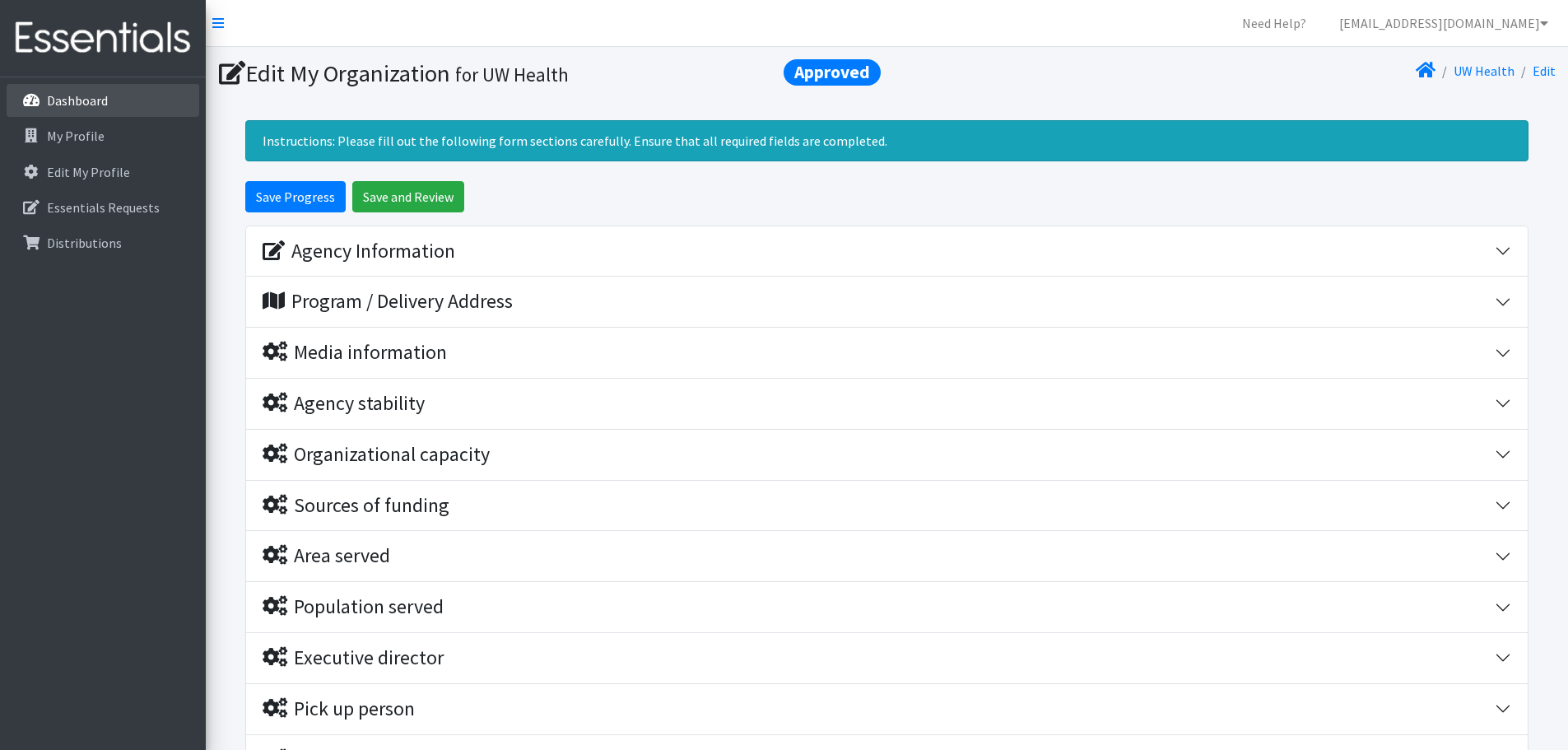
click at [135, 110] on link "Dashboard" at bounding box center [103, 101] width 192 height 33
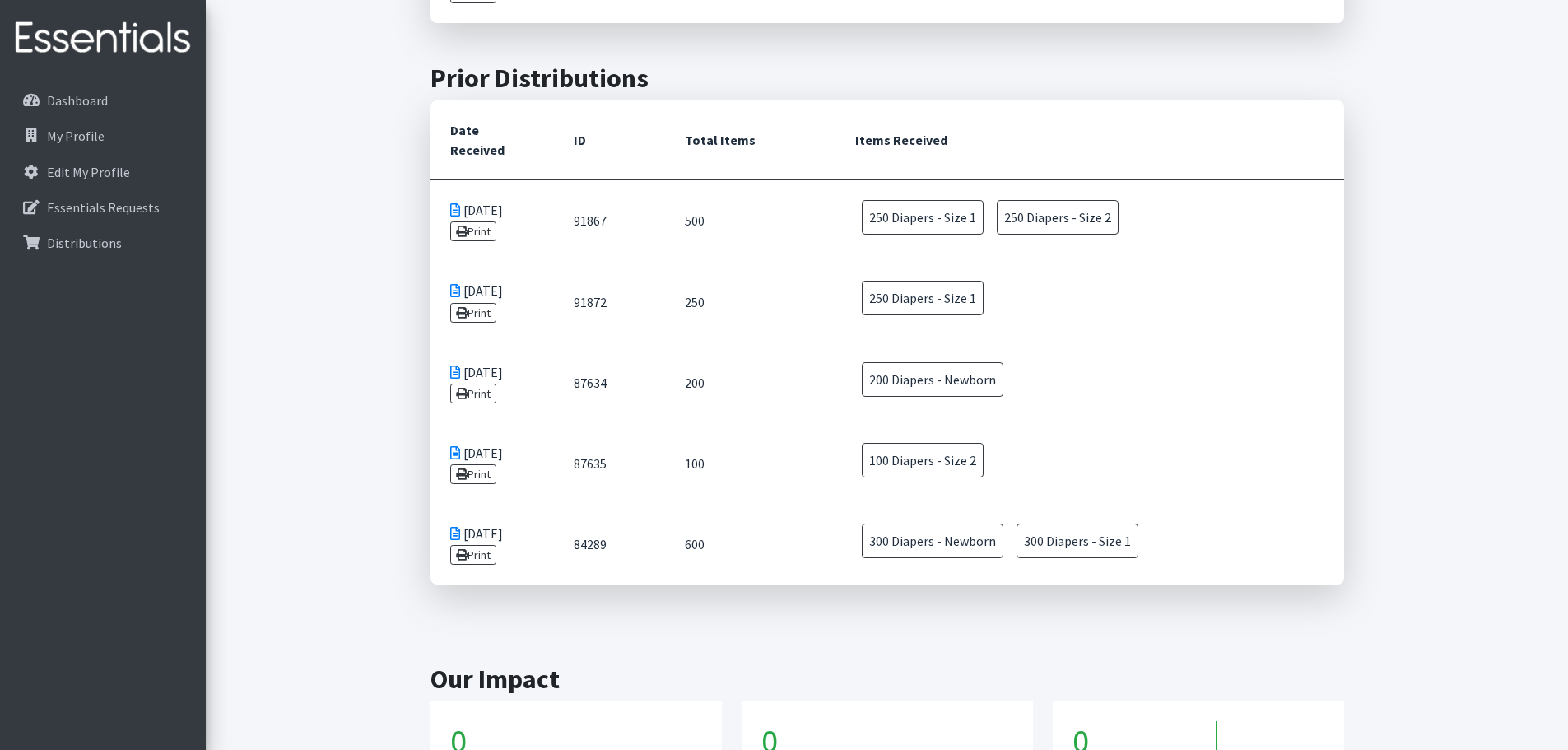
scroll to position [1138, 0]
